Goal: Obtain resource: Obtain resource

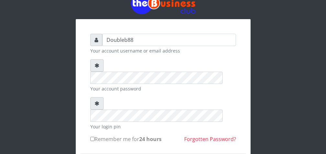
scroll to position [33, 0]
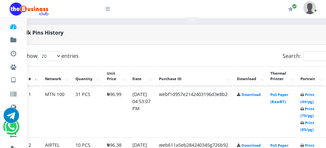
scroll to position [314, 31]
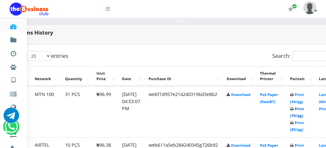
click at [304, 109] on link "Print (70/pg)" at bounding box center [297, 112] width 14 height 12
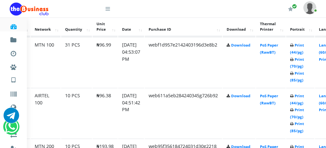
scroll to position [380, 31]
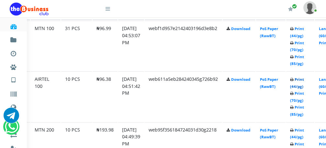
click at [304, 77] on link "Print (44/pg)" at bounding box center [297, 83] width 14 height 12
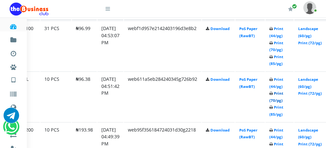
scroll to position [380, 52]
click at [283, 95] on link "Print (70/pg)" at bounding box center [276, 97] width 14 height 12
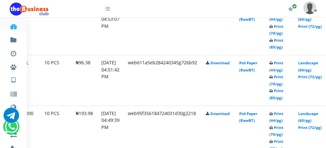
scroll to position [413, 52]
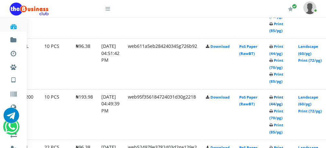
click at [283, 100] on link "Print (44/pg)" at bounding box center [276, 101] width 14 height 12
click at [283, 99] on link "Print (44/pg)" at bounding box center [276, 101] width 14 height 12
click at [283, 98] on link "Print (44/pg)" at bounding box center [276, 101] width 14 height 12
click at [283, 100] on link "Print (44/pg)" at bounding box center [276, 101] width 14 height 12
